Goal: Task Accomplishment & Management: Use online tool/utility

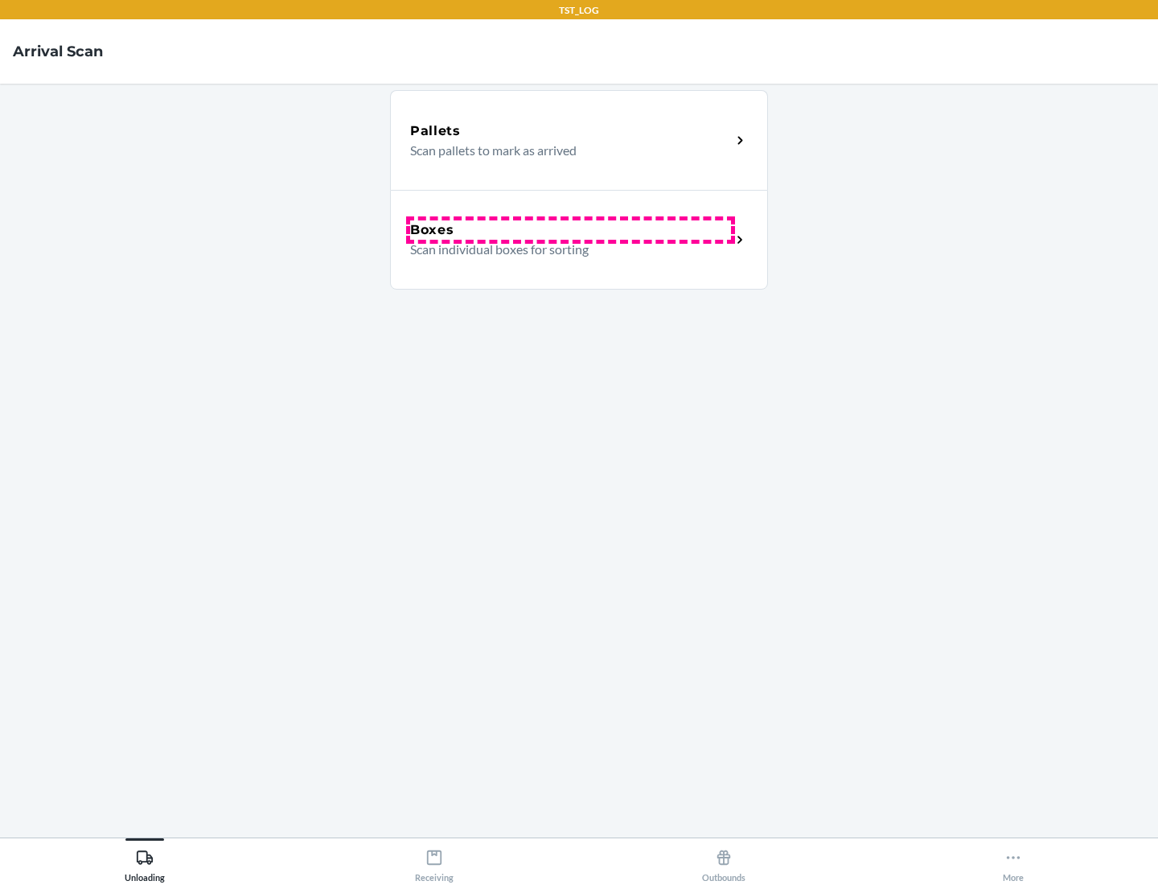
click at [570, 230] on div "Boxes" at bounding box center [570, 229] width 321 height 19
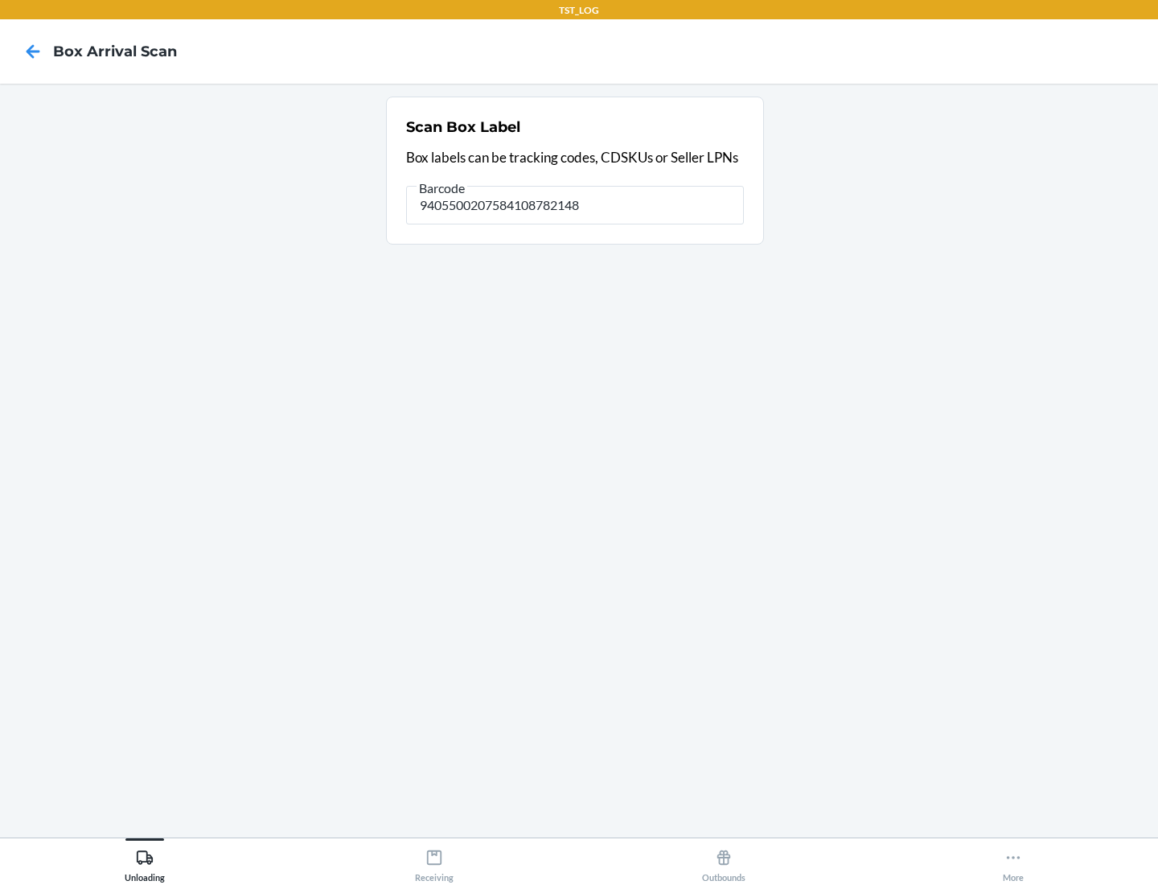
type input "9405500207584108782148"
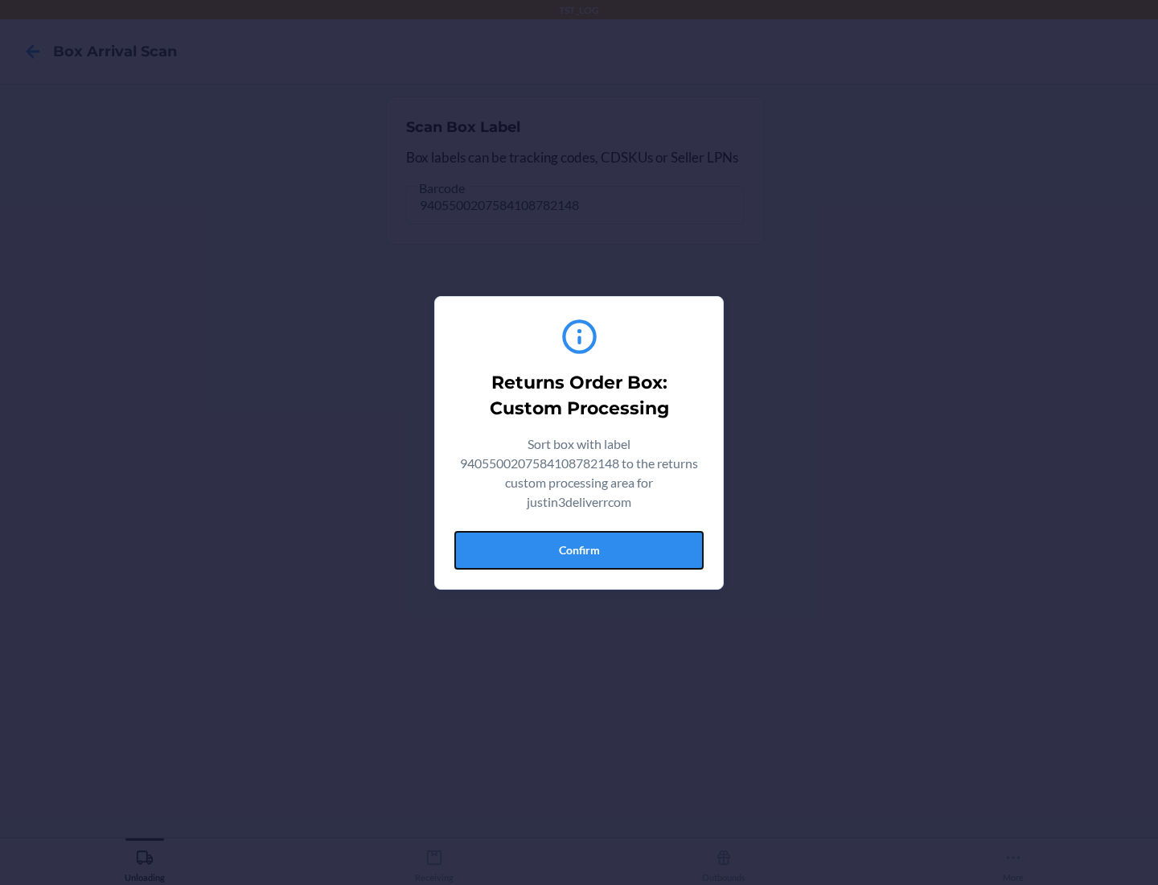
click at [579, 549] on button "Confirm" at bounding box center [579, 550] width 249 height 39
